Goal: Obtain resource: Download file/media

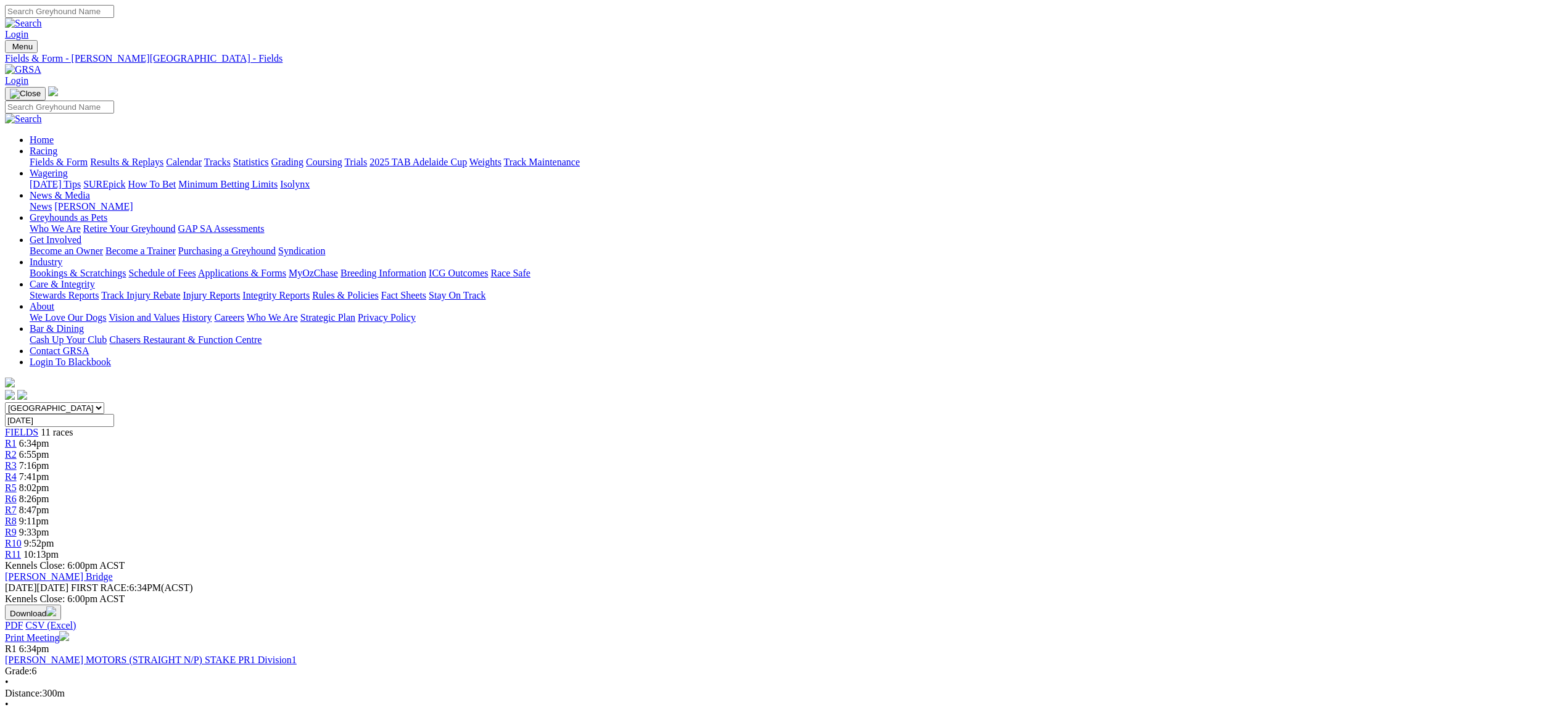
scroll to position [776, 0]
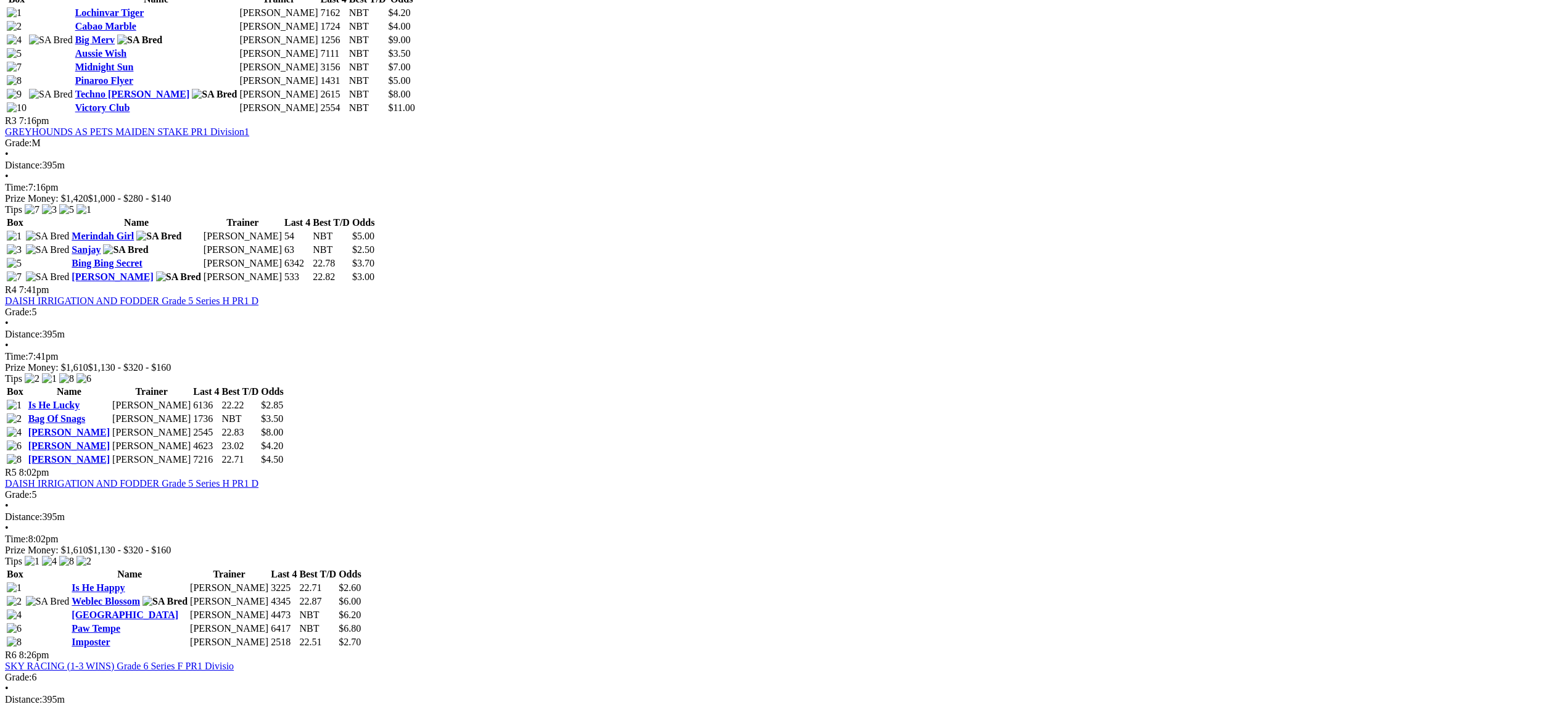
scroll to position [945, 0]
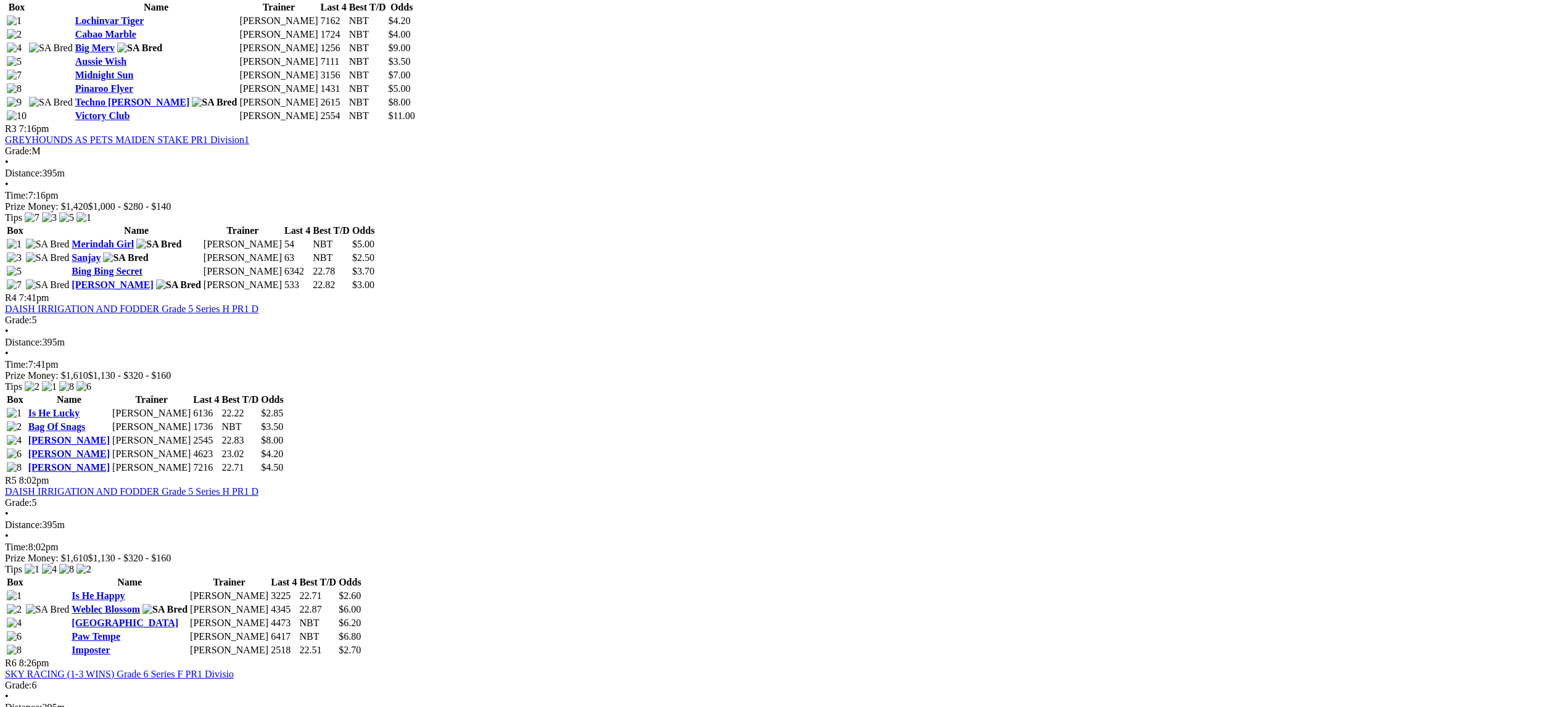
scroll to position [943, 0]
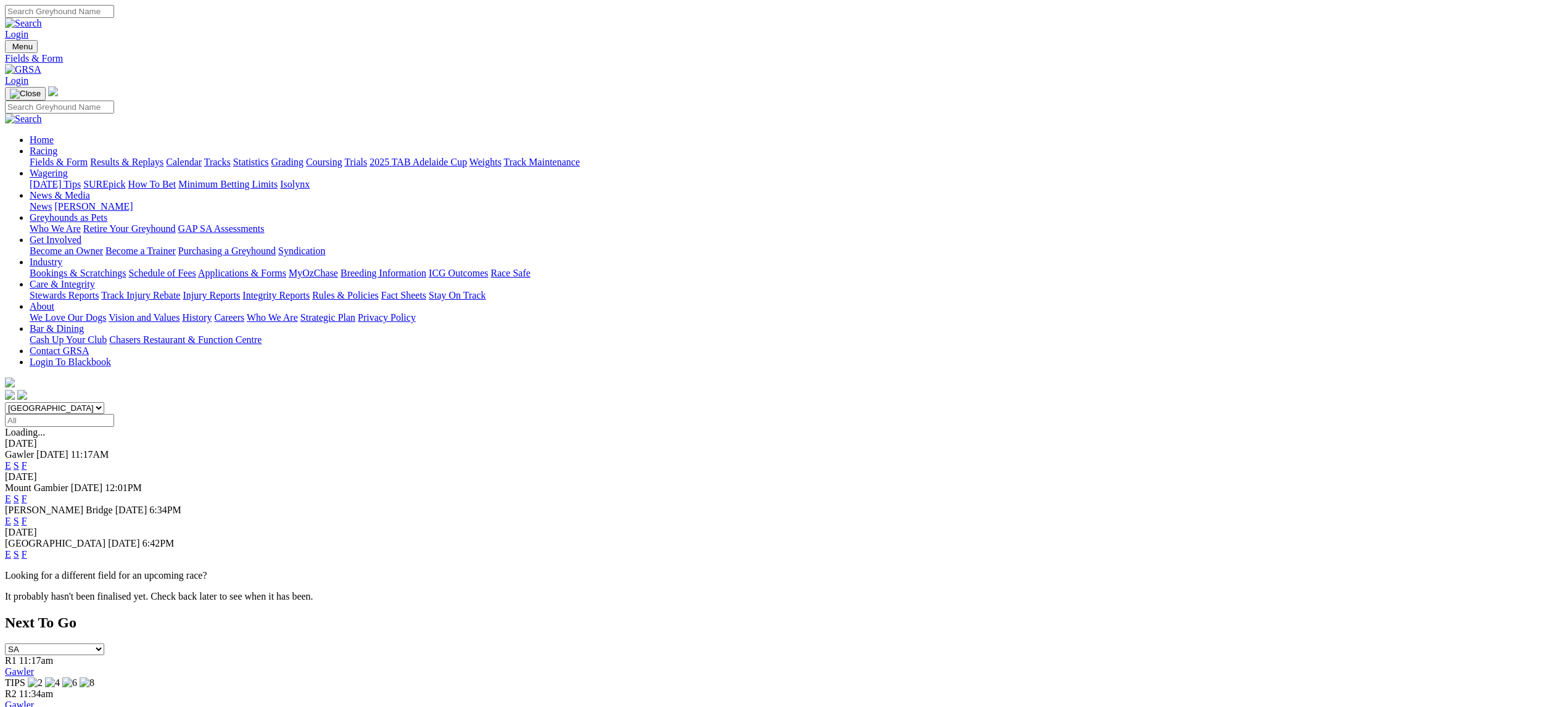
click at [27, 549] on link "F" at bounding box center [24, 554] width 6 height 11
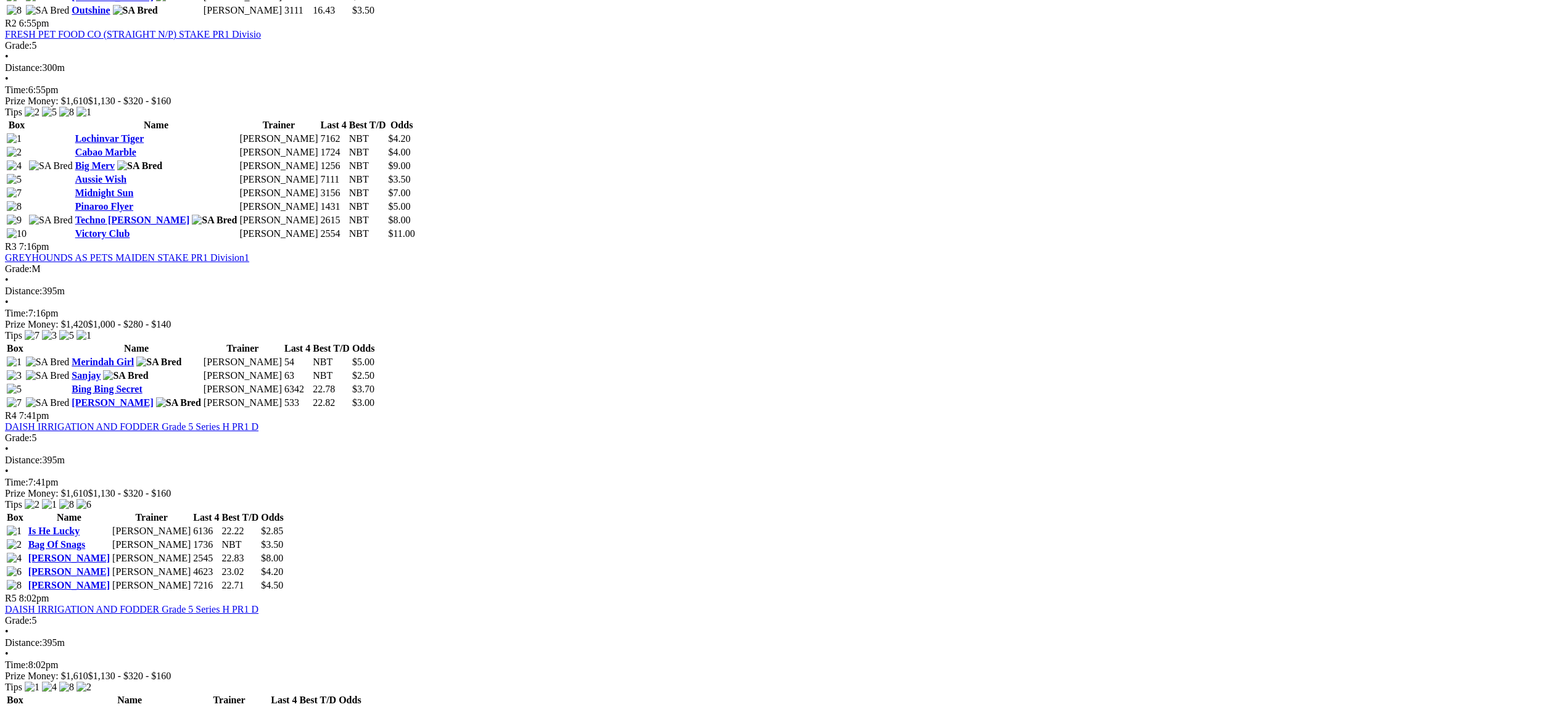
scroll to position [993, 0]
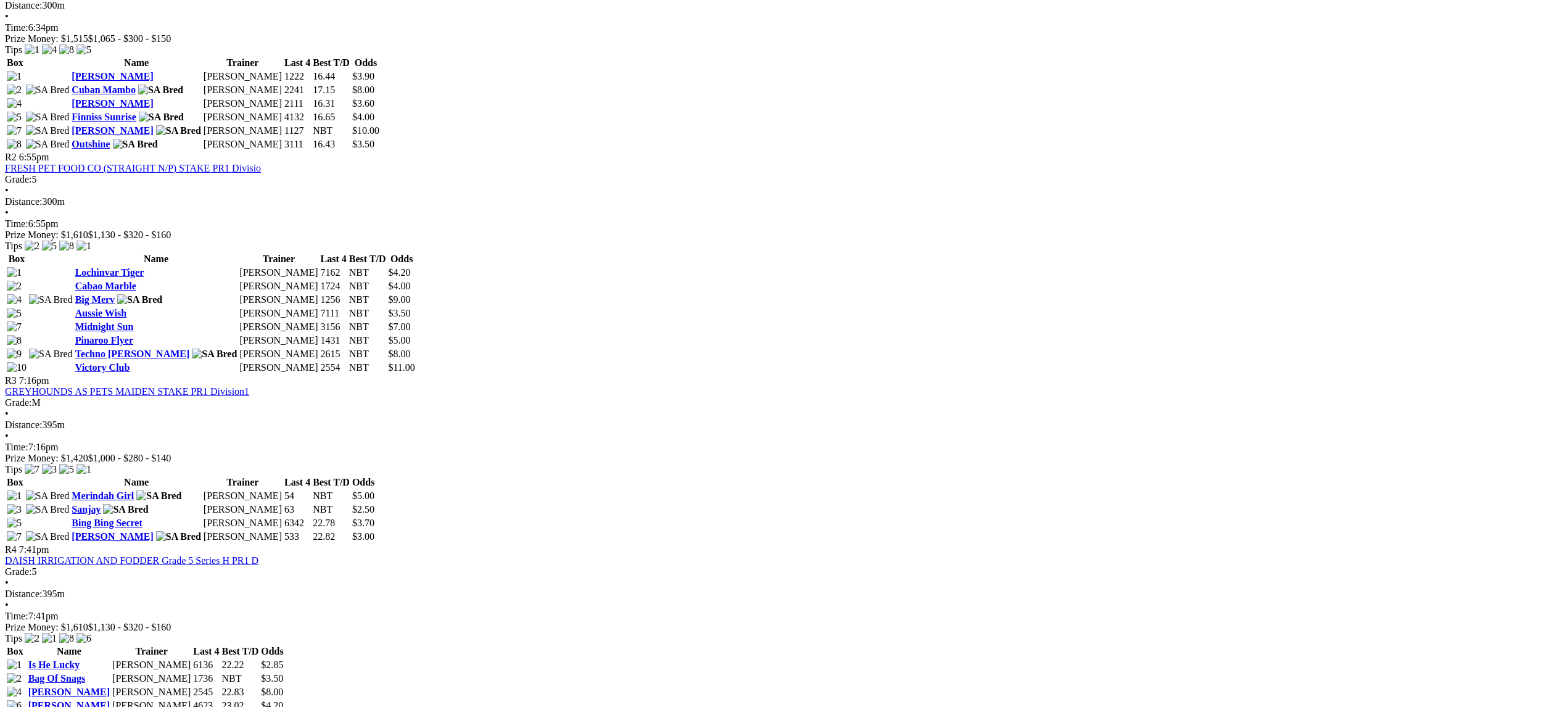
scroll to position [840, 0]
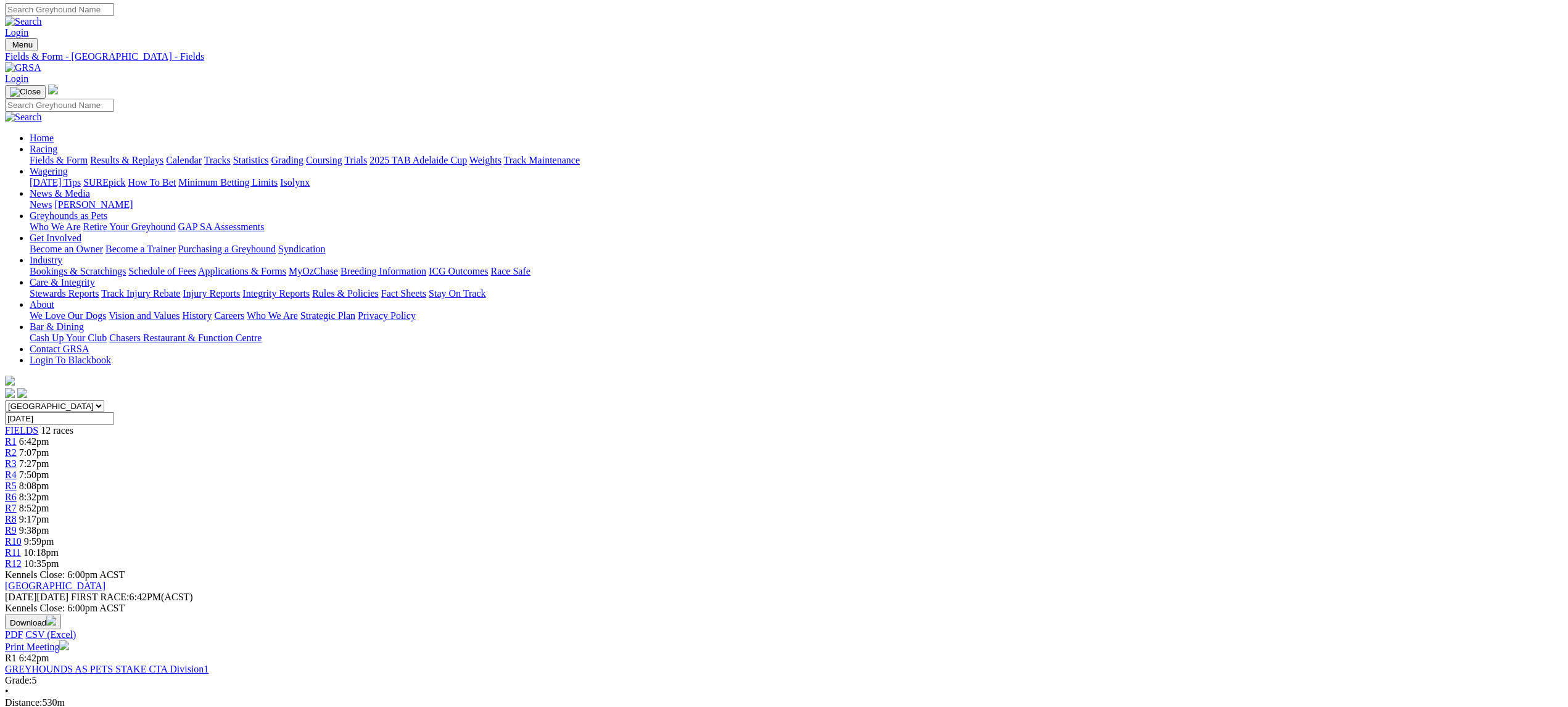
scroll to position [3, 0]
click at [56, 615] on img "button" at bounding box center [52, 620] width 10 height 10
click at [668, 159] on link "CSV (Excel)" at bounding box center [642, 153] width 50 height 11
